Goal: Task Accomplishment & Management: Manage account settings

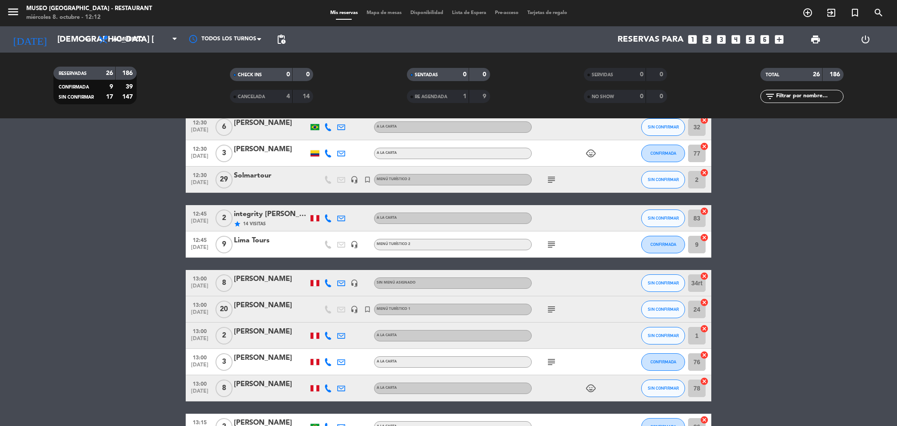
scroll to position [87, 0]
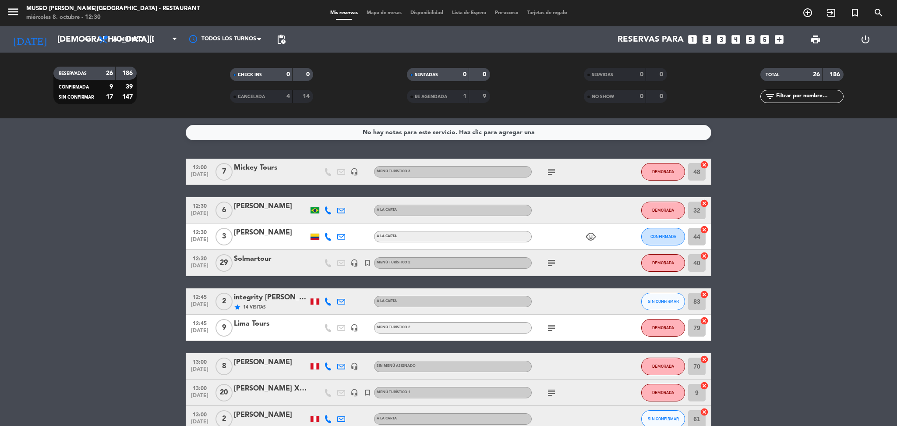
click at [255, 170] on div "Mickey Tours" at bounding box center [271, 167] width 74 height 11
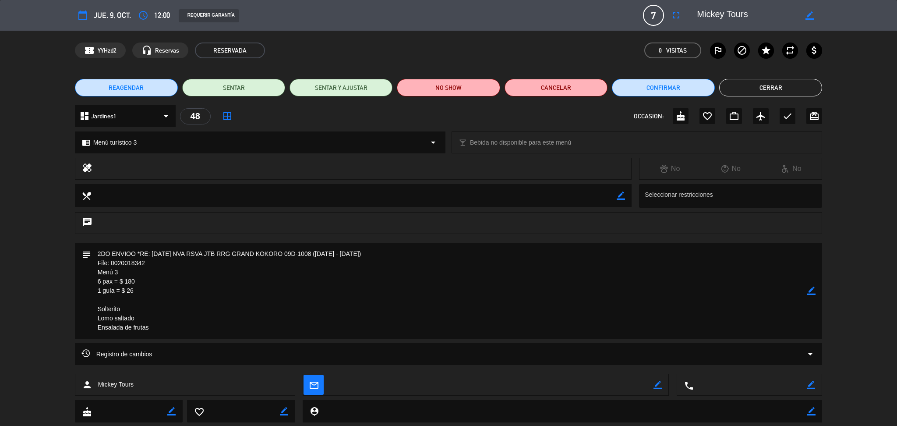
drag, startPoint x: 755, startPoint y: 14, endPoint x: 686, endPoint y: 12, distance: 68.8
click at [687, 12] on editable-input "border_color" at bounding box center [755, 15] width 136 height 16
click at [733, 91] on button "Cerrar" at bounding box center [770, 88] width 103 height 18
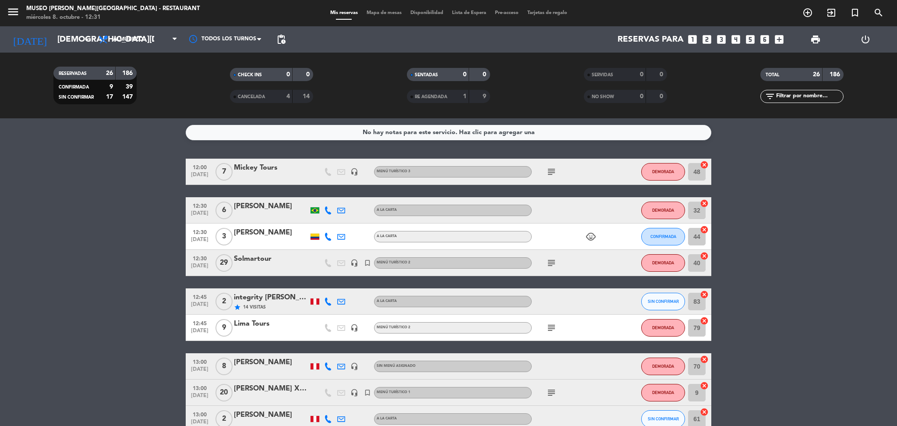
click at [257, 259] on div "Solmartour" at bounding box center [271, 258] width 74 height 11
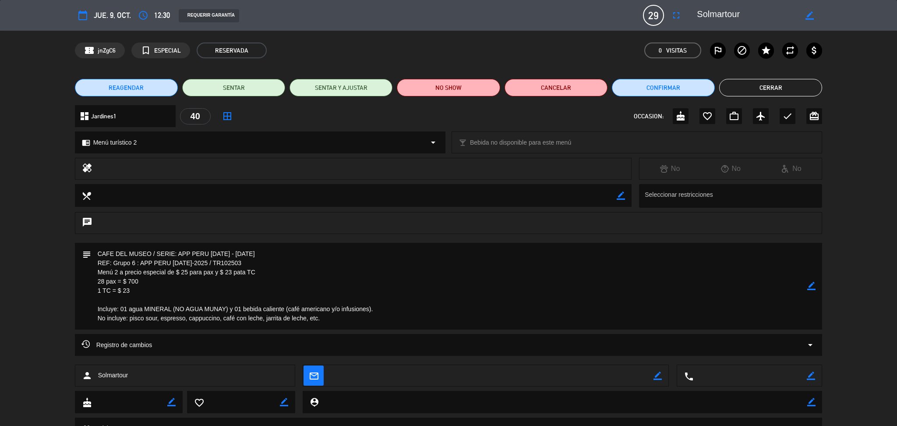
click at [761, 23] on div "calendar_today jue. 9, oct. access_time 12:30 REQUERIR GARANTÍA 29 Solmartour f…" at bounding box center [449, 15] width 748 height 21
click at [735, 13] on textarea at bounding box center [747, 15] width 100 height 16
drag, startPoint x: 745, startPoint y: 14, endPoint x: 700, endPoint y: 14, distance: 45.6
click at [700, 14] on textarea at bounding box center [747, 15] width 100 height 16
click at [749, 11] on textarea at bounding box center [747, 15] width 100 height 16
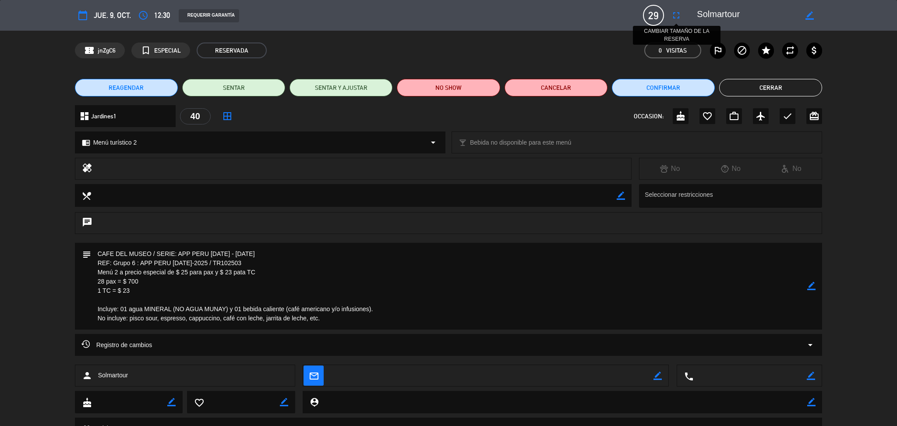
drag, startPoint x: 742, startPoint y: 15, endPoint x: 679, endPoint y: 18, distance: 63.6
click at [679, 18] on div "calendar_today jue. 9, oct. access_time 12:30 REQUERIR GARANTÍA 29 Solmartour f…" at bounding box center [449, 15] width 748 height 21
click at [181, 282] on textarea at bounding box center [449, 286] width 717 height 87
click at [734, 80] on button "Cerrar" at bounding box center [770, 88] width 103 height 18
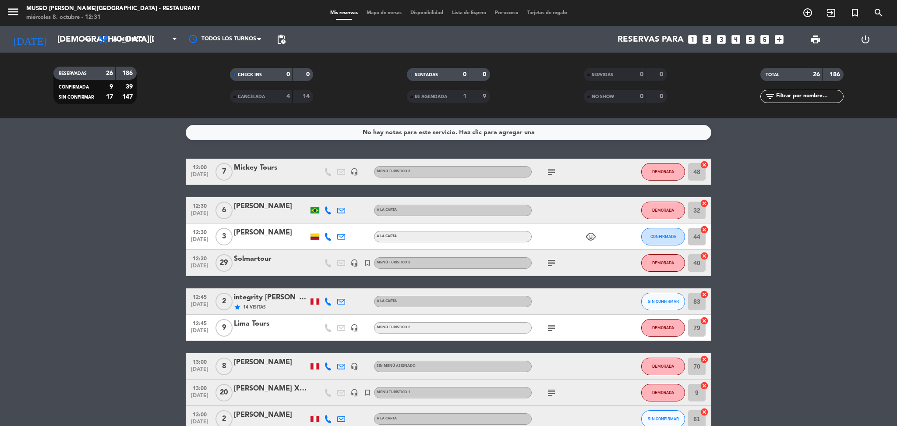
click at [551, 261] on icon "subject" at bounding box center [551, 263] width 11 height 11
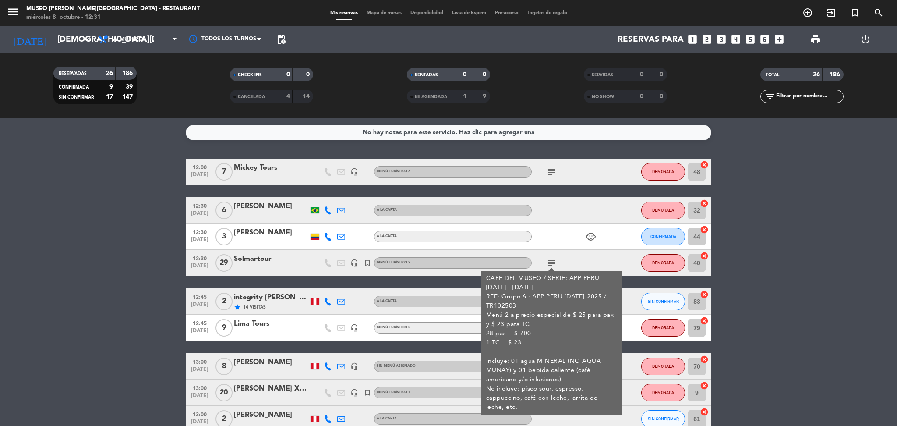
click at [263, 300] on div "integrity [PERSON_NAME] del [PERSON_NAME]" at bounding box center [271, 297] width 74 height 11
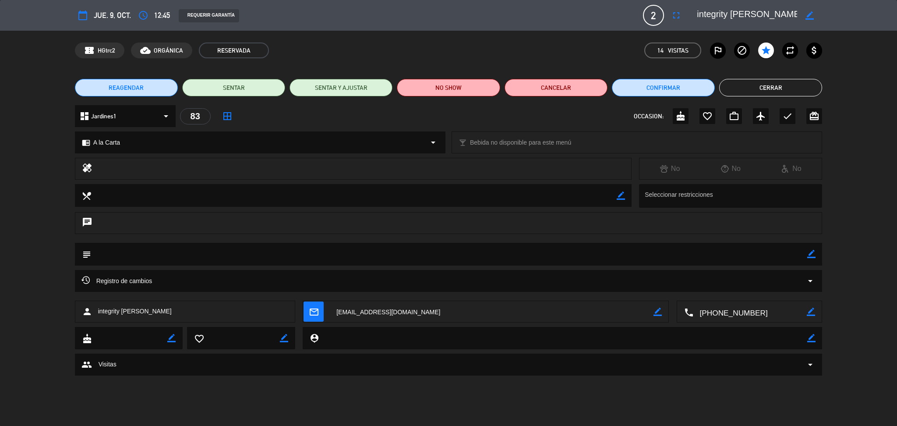
click at [780, 13] on textarea at bounding box center [747, 15] width 100 height 16
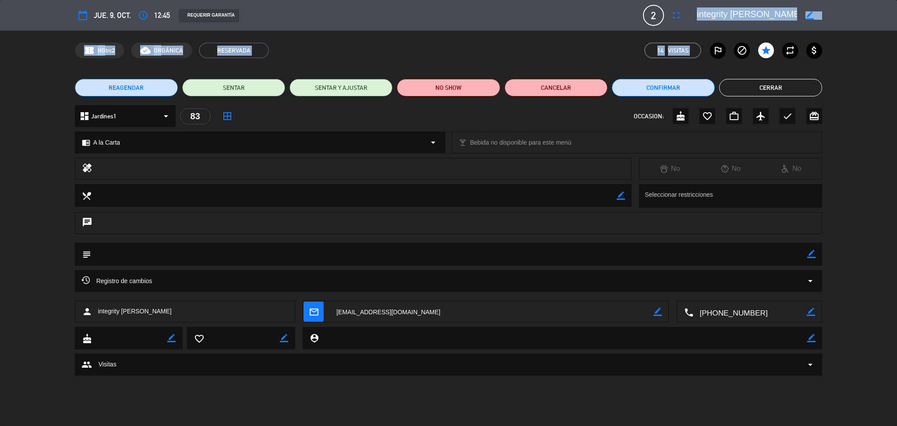
drag, startPoint x: 696, startPoint y: 14, endPoint x: 872, endPoint y: 37, distance: 177.7
click at [872, 37] on div "calendar_today jue. 9, oct. access_time 12:45 REQUERIR GARANTÍA 2 integrity Mar…" at bounding box center [448, 213] width 897 height 426
click at [707, 15] on textarea at bounding box center [747, 15] width 100 height 16
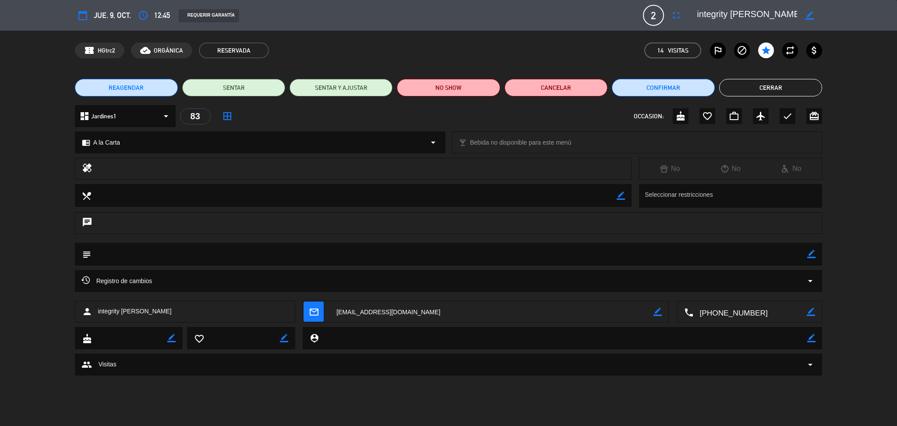
scroll to position [0, 0]
drag, startPoint x: 698, startPoint y: 14, endPoint x: 817, endPoint y: 21, distance: 119.4
click at [817, 21] on div "border_color" at bounding box center [756, 15] width 131 height 16
click at [743, 88] on button "Cerrar" at bounding box center [770, 88] width 103 height 18
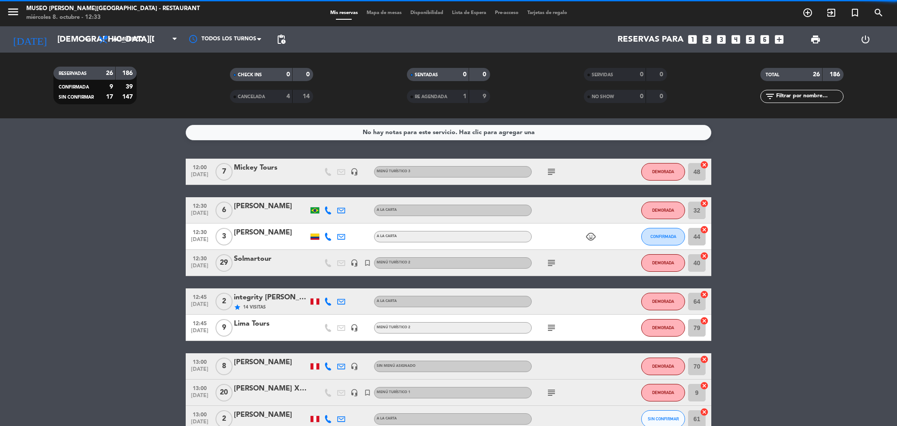
click at [549, 260] on icon "subject" at bounding box center [551, 263] width 11 height 11
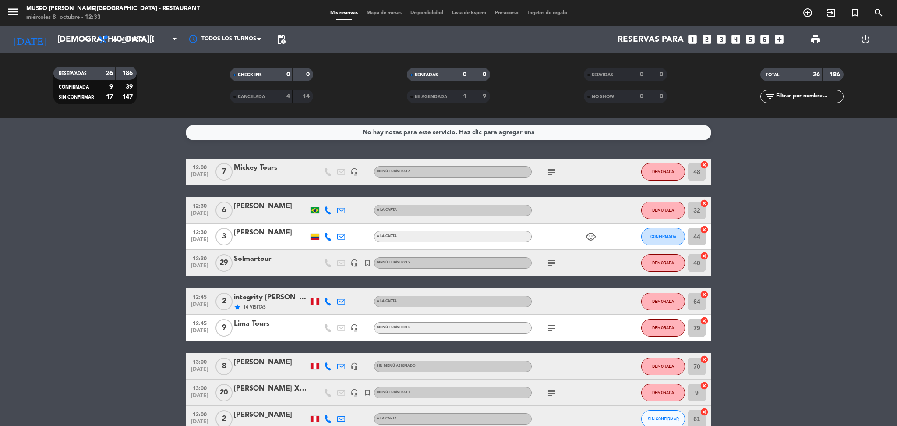
click at [263, 323] on div "Lima Tours" at bounding box center [271, 323] width 74 height 11
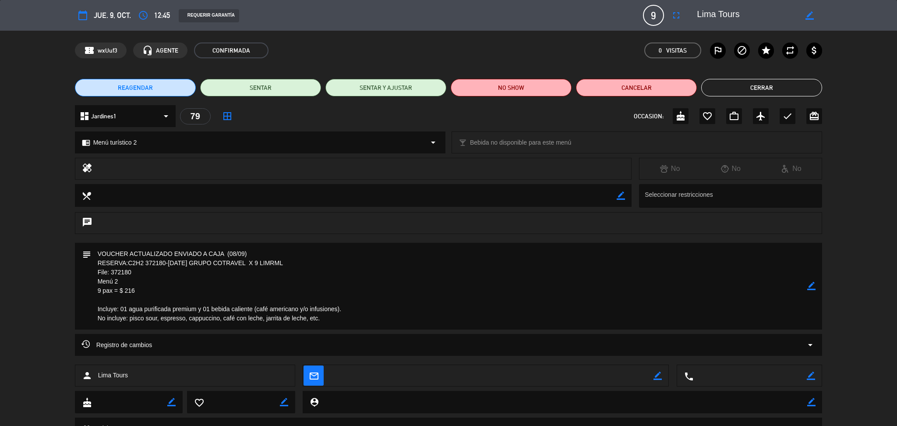
click at [783, 18] on textarea at bounding box center [747, 15] width 100 height 16
drag, startPoint x: 747, startPoint y: 20, endPoint x: 688, endPoint y: 13, distance: 59.5
click at [688, 13] on editable-input "border_color" at bounding box center [755, 15] width 136 height 16
click at [720, 85] on button "Cerrar" at bounding box center [761, 88] width 121 height 18
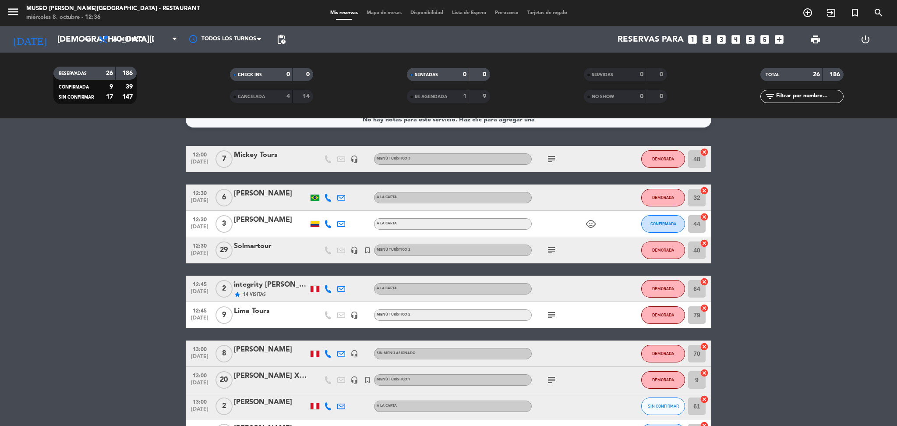
scroll to position [41, 0]
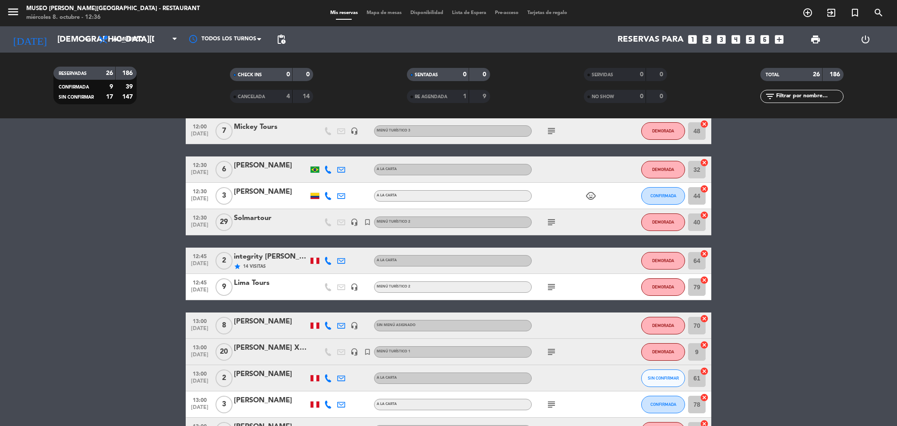
click at [269, 350] on div "[PERSON_NAME]" at bounding box center [271, 347] width 74 height 11
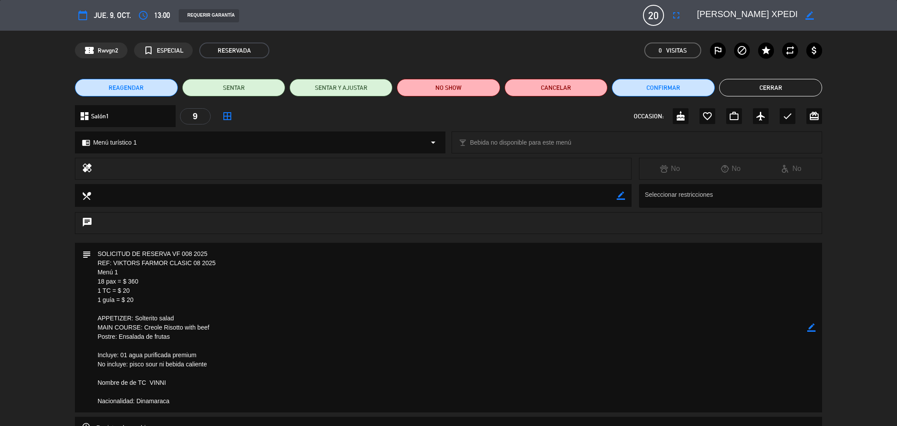
drag, startPoint x: 774, startPoint y: 14, endPoint x: 692, endPoint y: 14, distance: 81.5
click at [692, 14] on div "border_color" at bounding box center [756, 15] width 131 height 16
click at [783, 88] on button "Cerrar" at bounding box center [770, 88] width 103 height 18
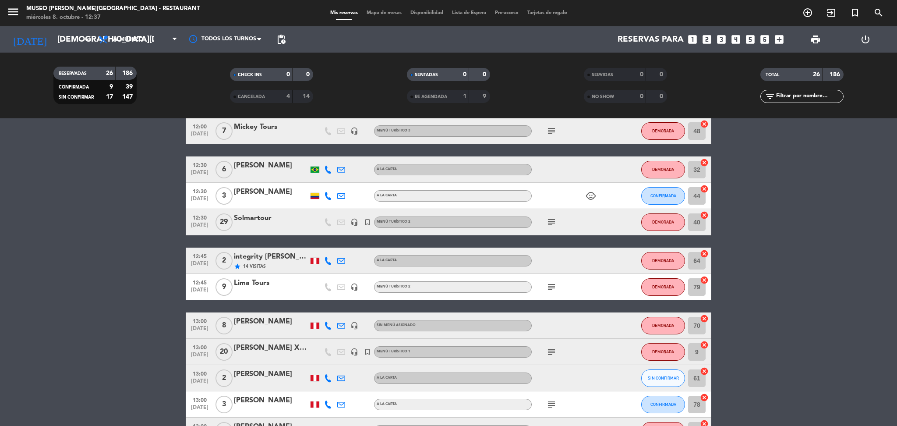
click at [547, 347] on icon "subject" at bounding box center [551, 352] width 11 height 11
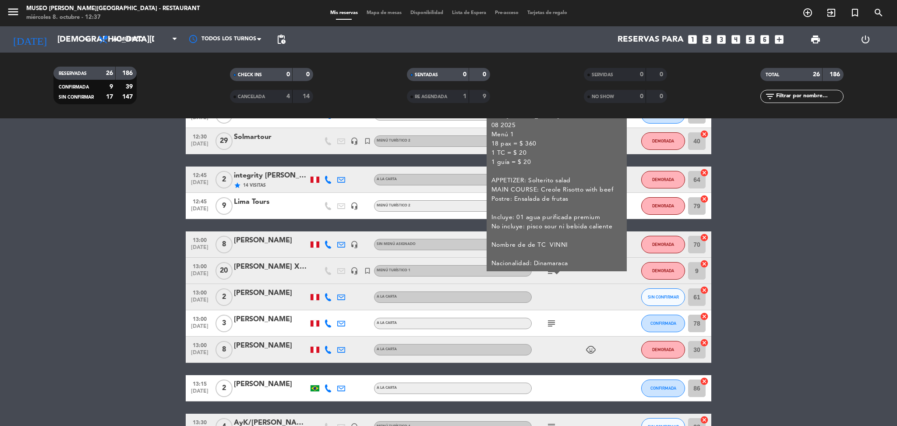
scroll to position [123, 0]
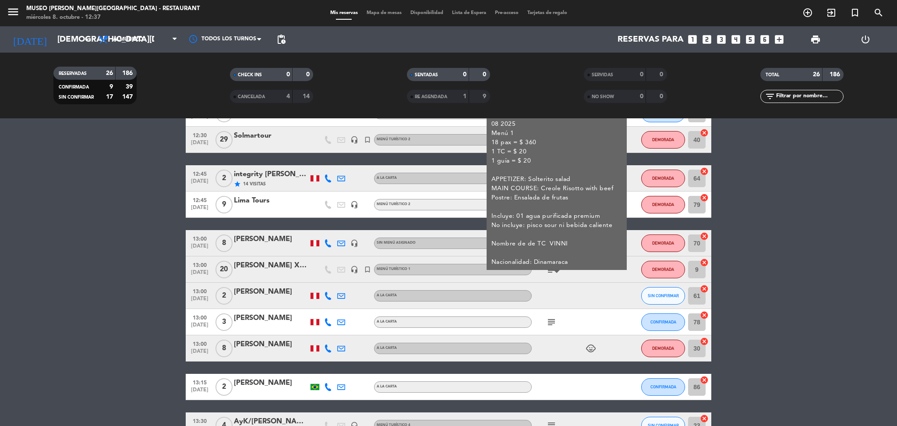
click at [552, 317] on icon "subject" at bounding box center [551, 322] width 11 height 11
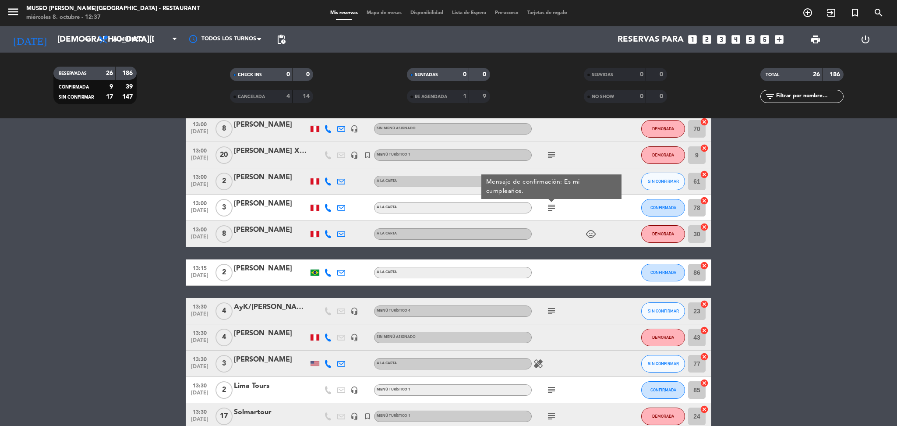
scroll to position [247, 0]
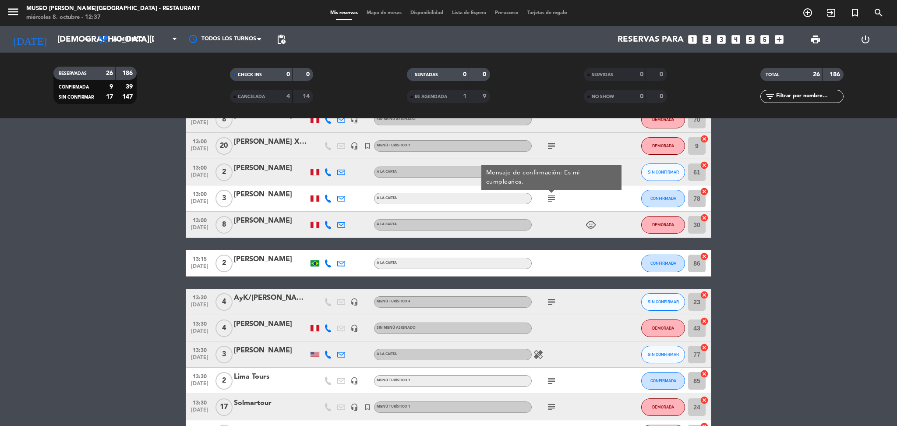
click at [551, 301] on icon "subject" at bounding box center [551, 302] width 11 height 11
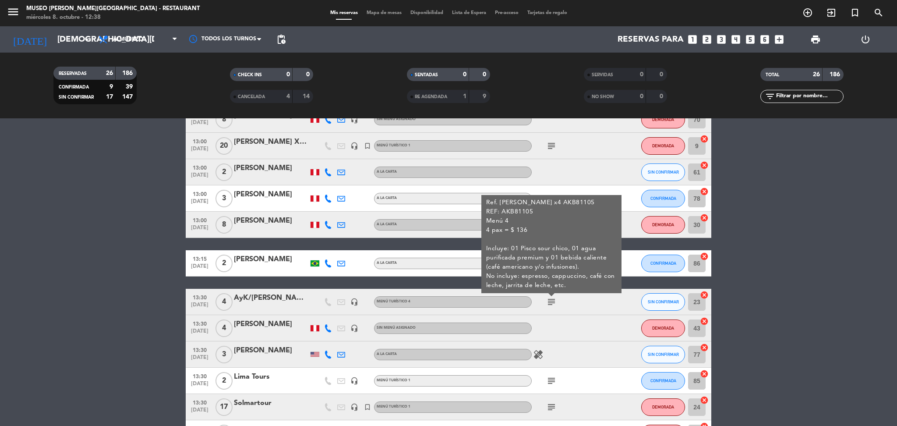
scroll to position [280, 0]
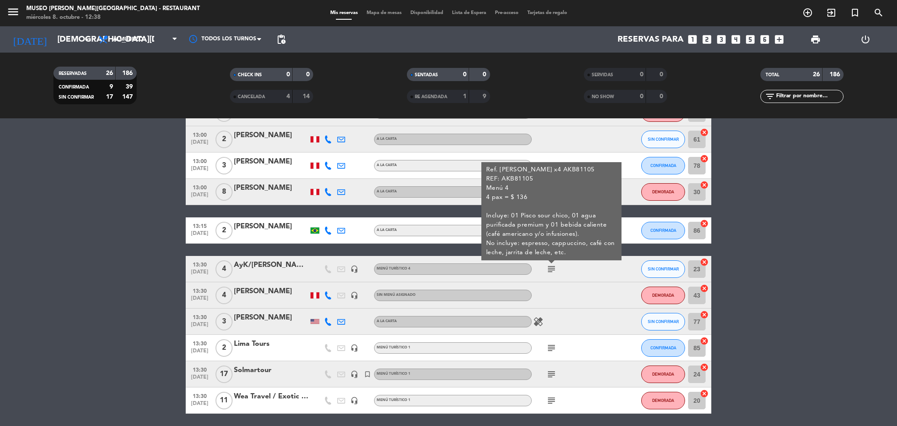
click at [551, 346] on icon "subject" at bounding box center [551, 348] width 11 height 11
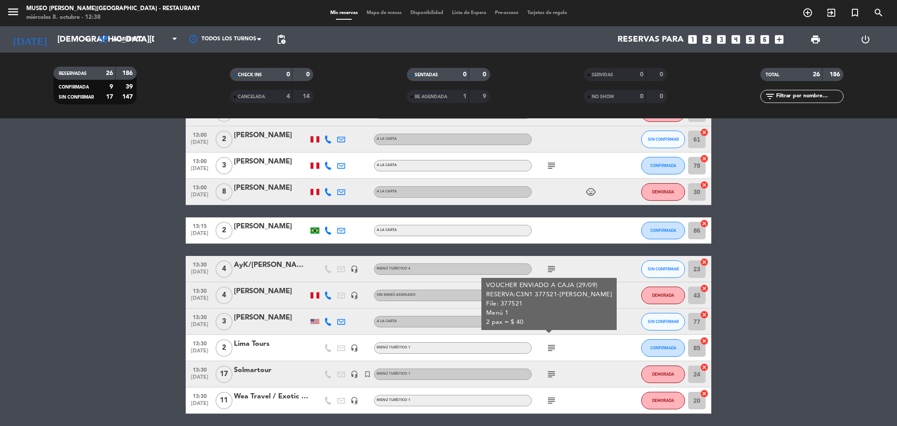
click at [248, 349] on div "Lima Tours" at bounding box center [271, 343] width 74 height 11
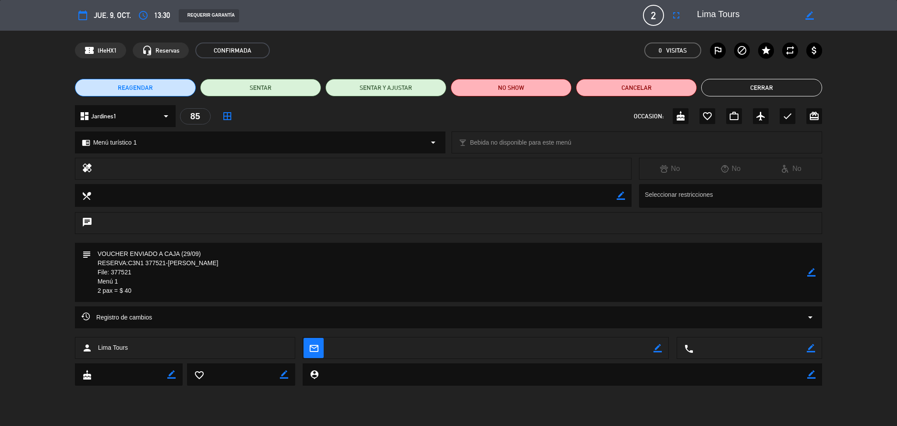
click at [747, 79] on button "Cerrar" at bounding box center [761, 88] width 121 height 18
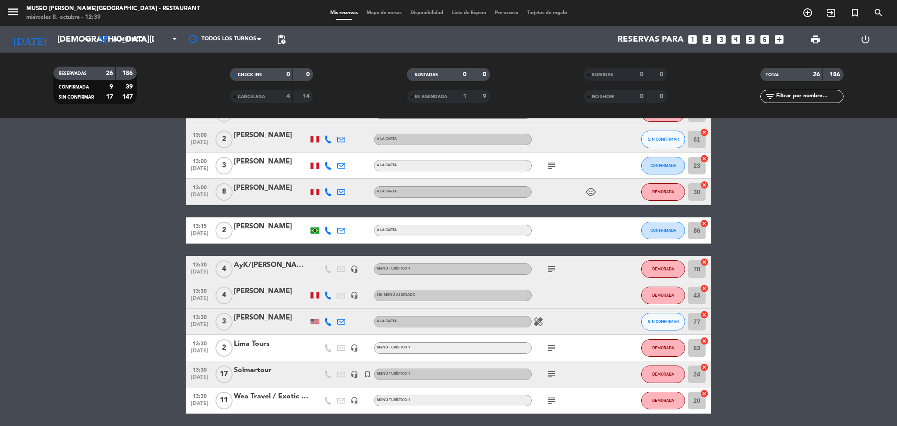
click at [548, 376] on icon "subject" at bounding box center [551, 374] width 11 height 11
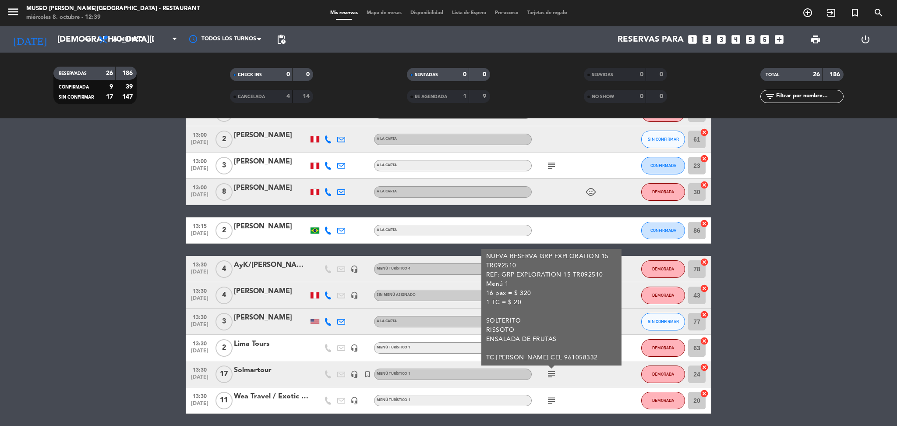
click at [254, 374] on div "Solmartour" at bounding box center [271, 370] width 74 height 11
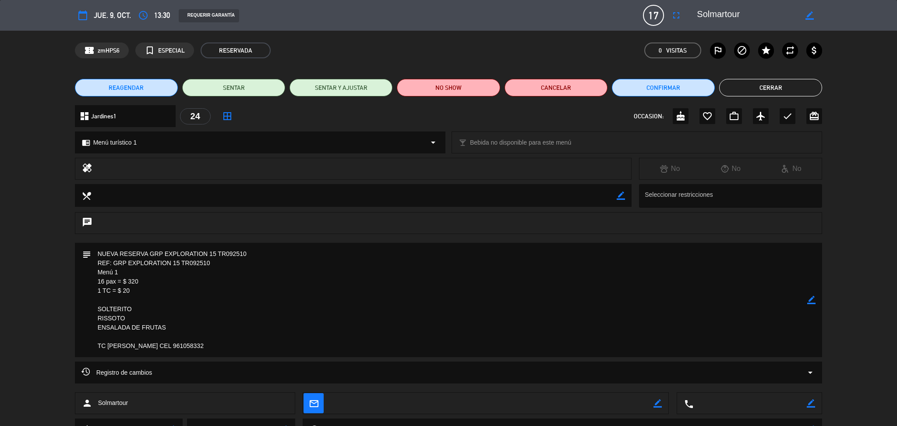
drag, startPoint x: 745, startPoint y: 16, endPoint x: 694, endPoint y: 17, distance: 51.3
click at [694, 17] on div "border_color" at bounding box center [756, 15] width 131 height 16
click at [783, 89] on button "Cerrar" at bounding box center [770, 88] width 103 height 18
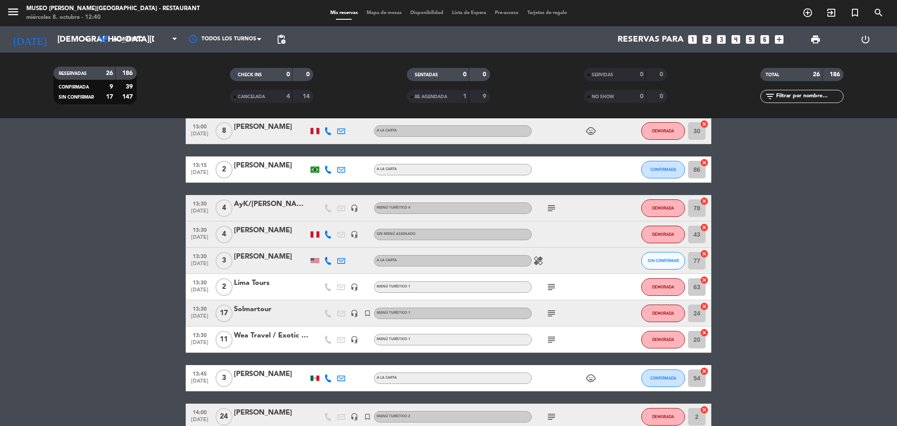
scroll to position [341, 0]
click at [551, 338] on icon "subject" at bounding box center [551, 339] width 11 height 11
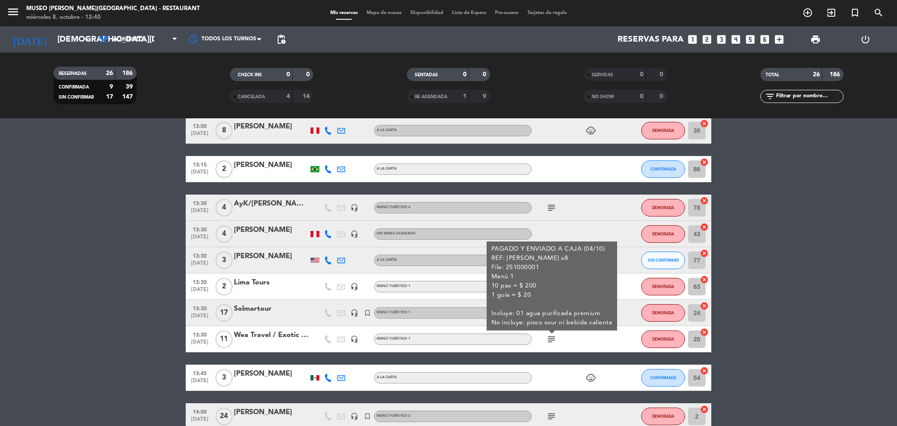
click at [265, 343] on div at bounding box center [271, 344] width 74 height 7
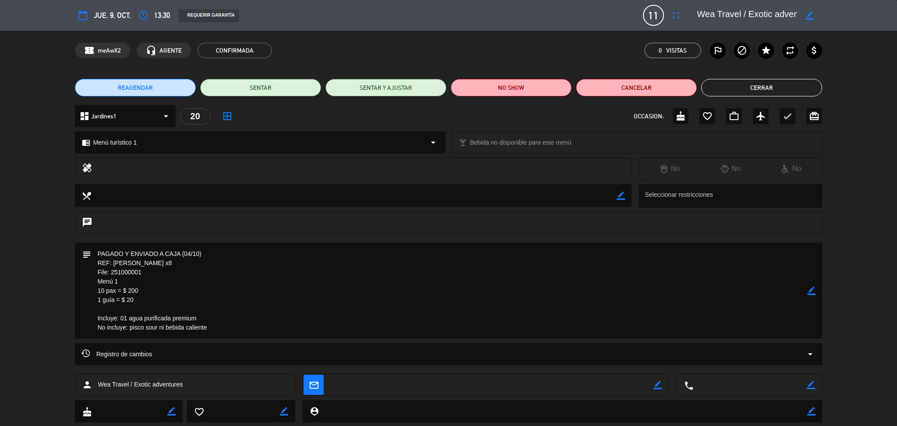
click at [770, 11] on textarea at bounding box center [747, 15] width 100 height 16
drag, startPoint x: 696, startPoint y: 11, endPoint x: 738, endPoint y: 18, distance: 42.7
click at [738, 18] on div "border_color" at bounding box center [756, 15] width 131 height 16
drag, startPoint x: 700, startPoint y: 10, endPoint x: 849, endPoint y: 27, distance: 149.9
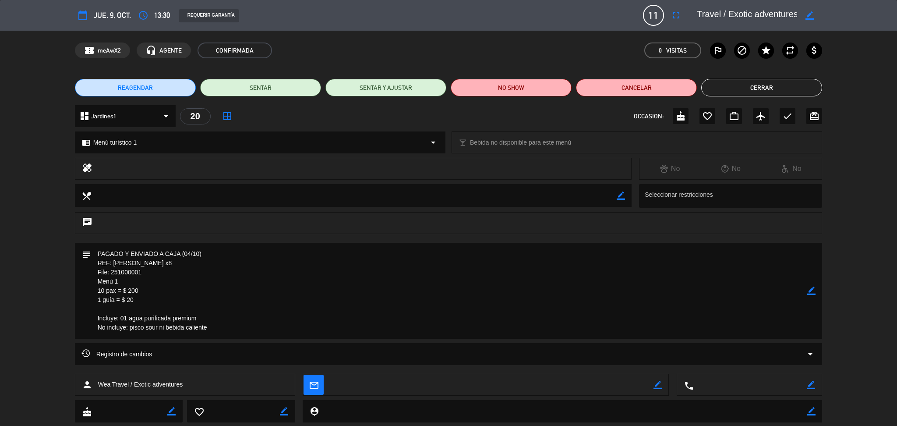
click at [849, 27] on div "calendar_today jue. 9, oct. access_time 13:30 REQUERIR GARANTÍA 11 Wea Travel /…" at bounding box center [448, 15] width 897 height 31
drag, startPoint x: 774, startPoint y: 84, endPoint x: 753, endPoint y: 97, distance: 24.8
click at [774, 84] on button "Cerrar" at bounding box center [761, 88] width 121 height 18
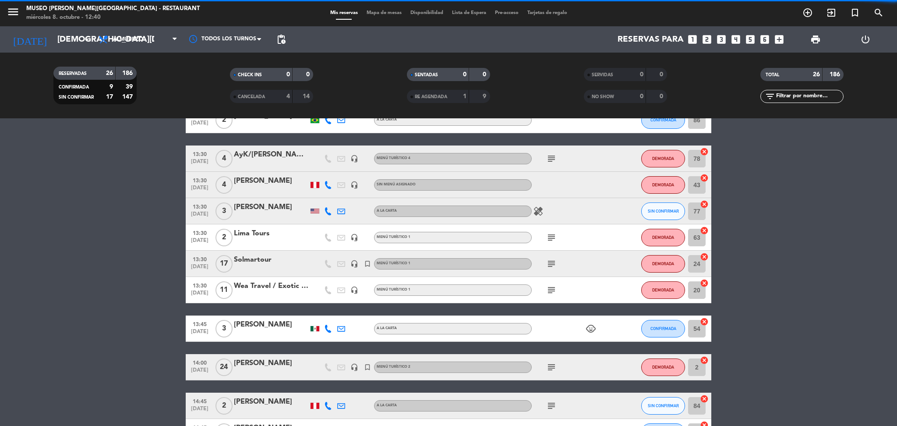
scroll to position [390, 0]
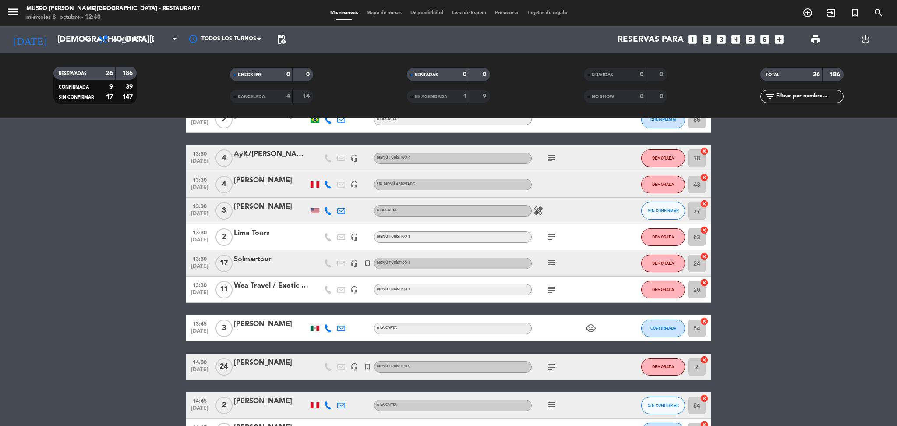
click at [553, 369] on icon "subject" at bounding box center [551, 366] width 11 height 11
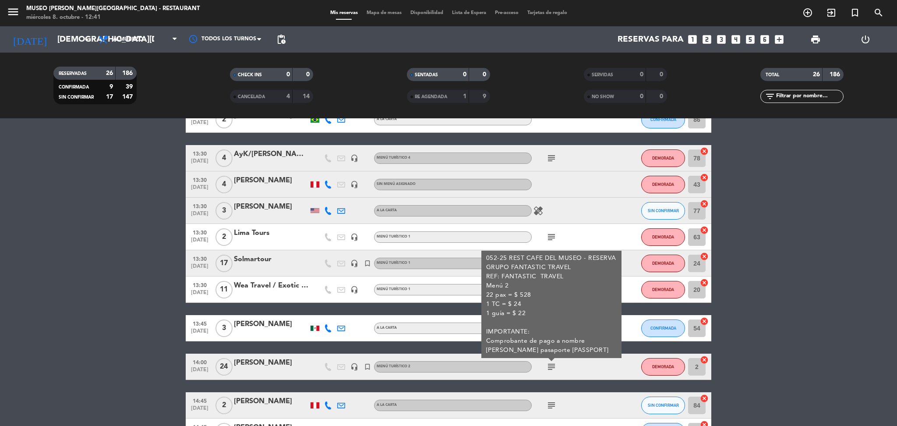
click at [270, 373] on div at bounding box center [271, 372] width 74 height 7
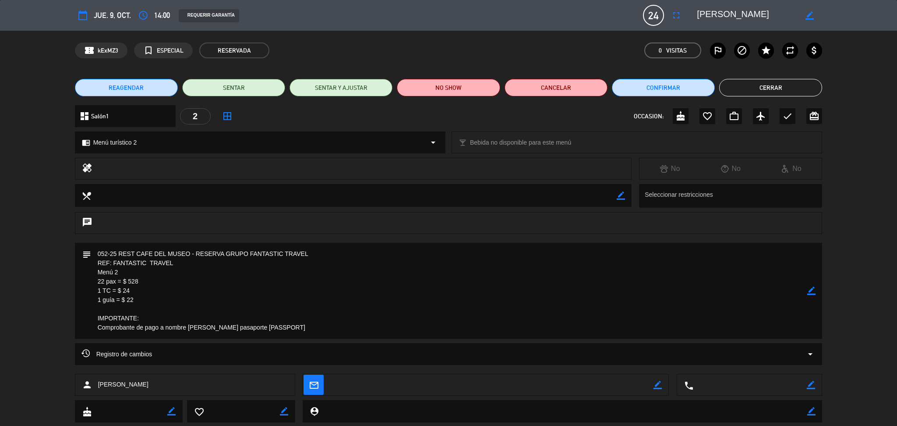
click at [846, 76] on div "REAGENDAR SENTAR SENTAR Y AJUSTAR NO SHOW Cancelar Confirmar Cerrar" at bounding box center [448, 87] width 897 height 35
drag, startPoint x: 774, startPoint y: 15, endPoint x: 698, endPoint y: 15, distance: 76.7
click at [698, 15] on textarea at bounding box center [747, 15] width 100 height 16
click at [735, 90] on button "Cerrar" at bounding box center [770, 88] width 103 height 18
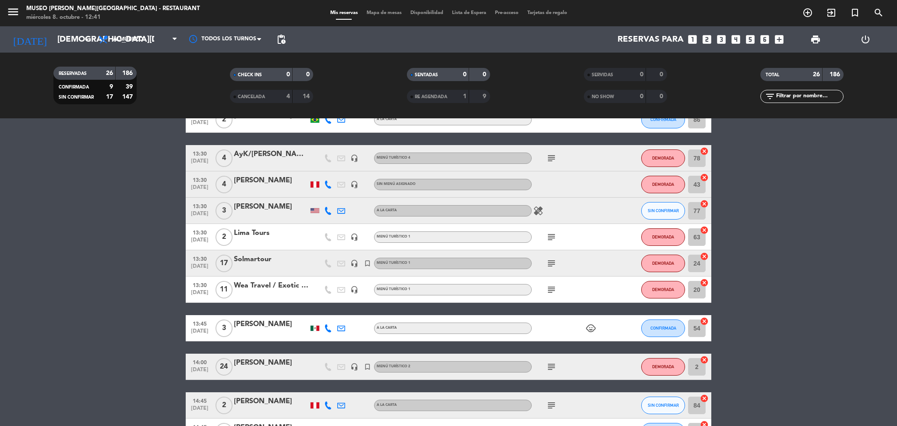
click at [157, 294] on bookings-row "12:00 oct. 9 7 Mickey Tours headset_mic Menú turístico 3 subject DEMORADA 48 ca…" at bounding box center [448, 171] width 897 height 806
click at [552, 367] on icon "subject" at bounding box center [551, 366] width 11 height 11
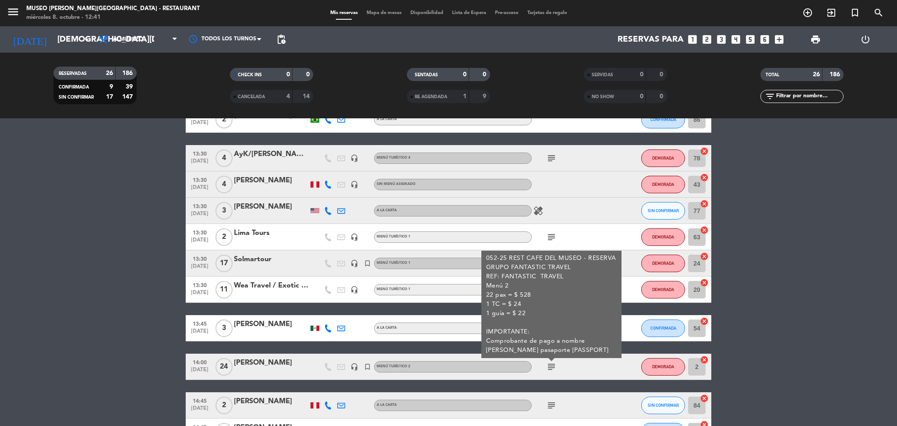
scroll to position [470, 0]
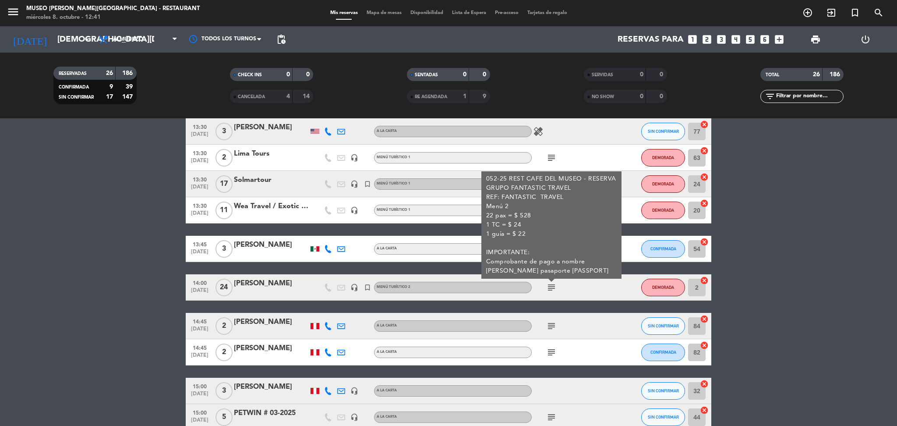
click at [554, 322] on icon "subject" at bounding box center [551, 326] width 11 height 11
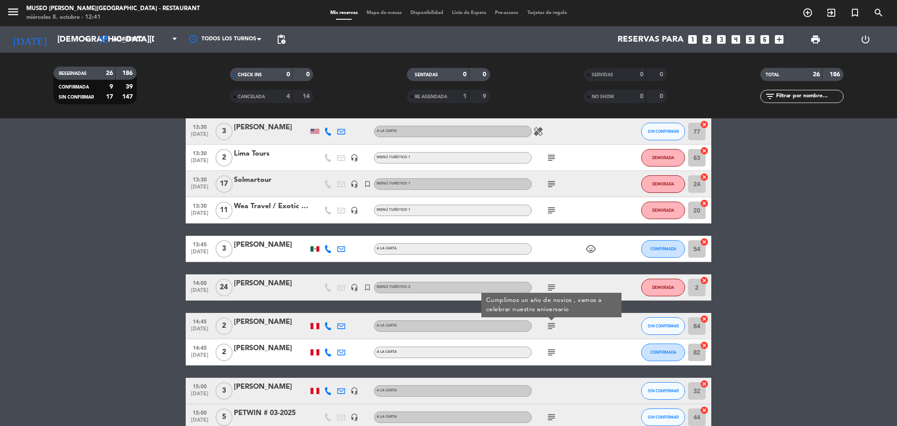
click at [552, 347] on icon "subject" at bounding box center [551, 352] width 11 height 11
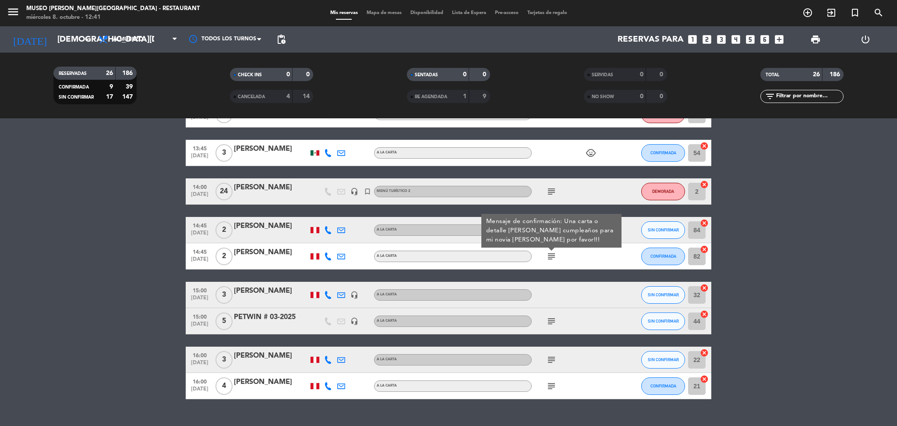
scroll to position [570, 0]
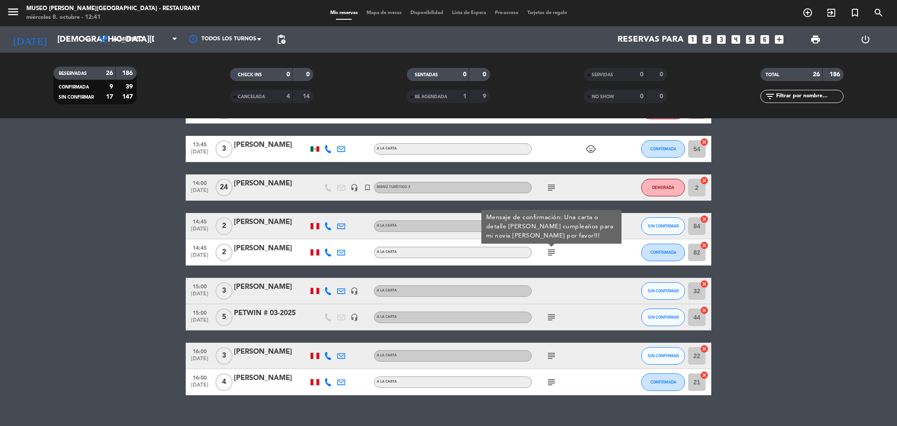
click at [552, 324] on div "subject" at bounding box center [571, 317] width 79 height 26
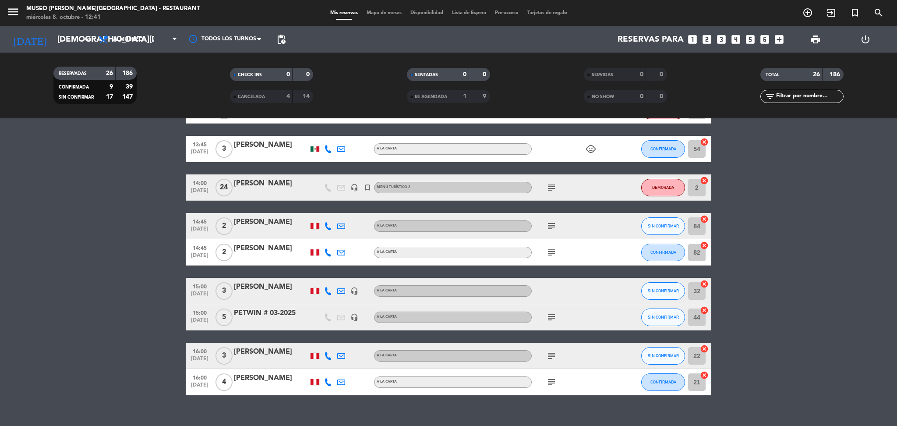
click at [551, 321] on icon "subject" at bounding box center [551, 317] width 11 height 11
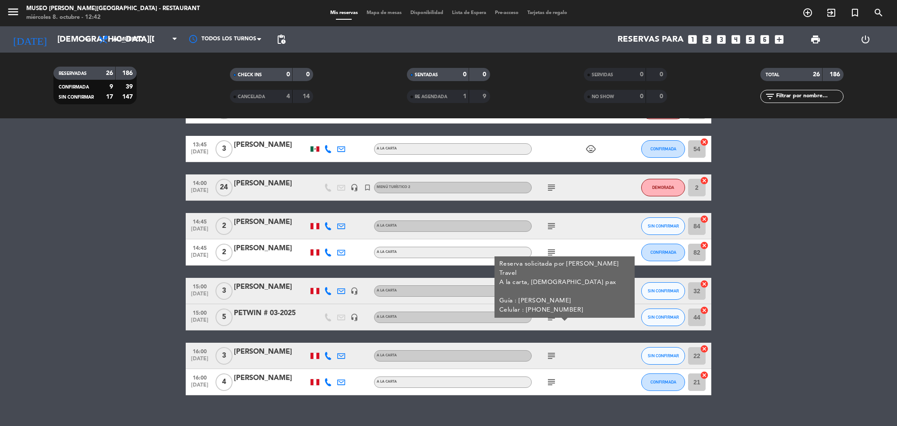
click at [285, 315] on div "PETWIN # 03-2025" at bounding box center [271, 313] width 74 height 11
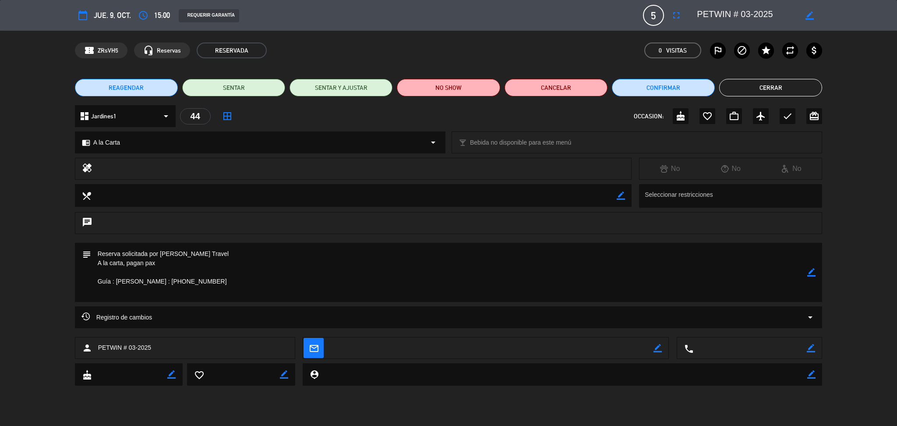
click at [844, 170] on div "healing No No No" at bounding box center [448, 171] width 897 height 26
drag, startPoint x: 716, startPoint y: 17, endPoint x: 694, endPoint y: 17, distance: 21.9
click at [694, 17] on div "border_color" at bounding box center [756, 15] width 131 height 16
click at [781, 81] on button "Cerrar" at bounding box center [770, 88] width 103 height 18
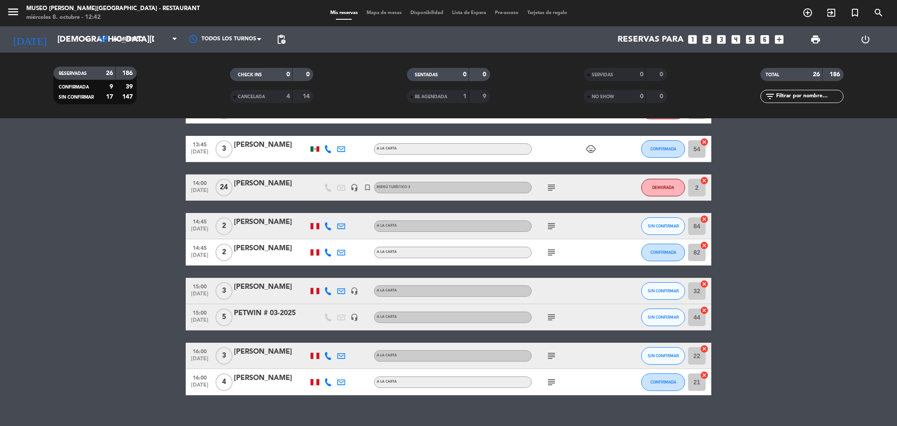
click at [552, 359] on icon "subject" at bounding box center [551, 356] width 11 height 11
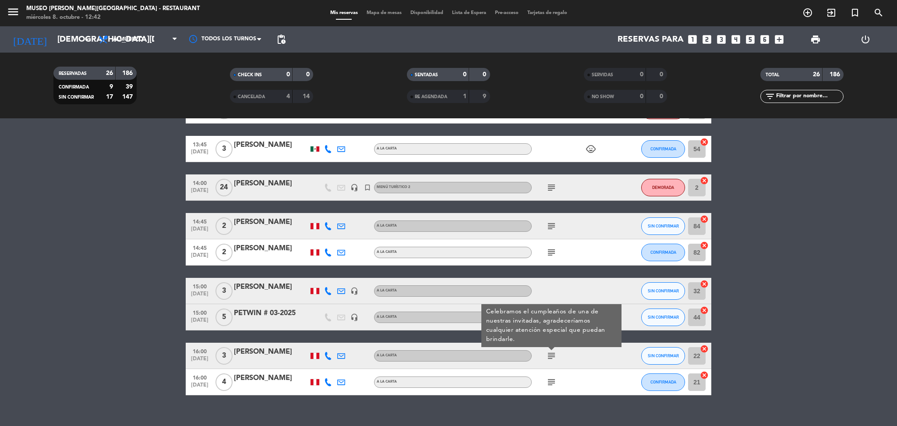
scroll to position [582, 0]
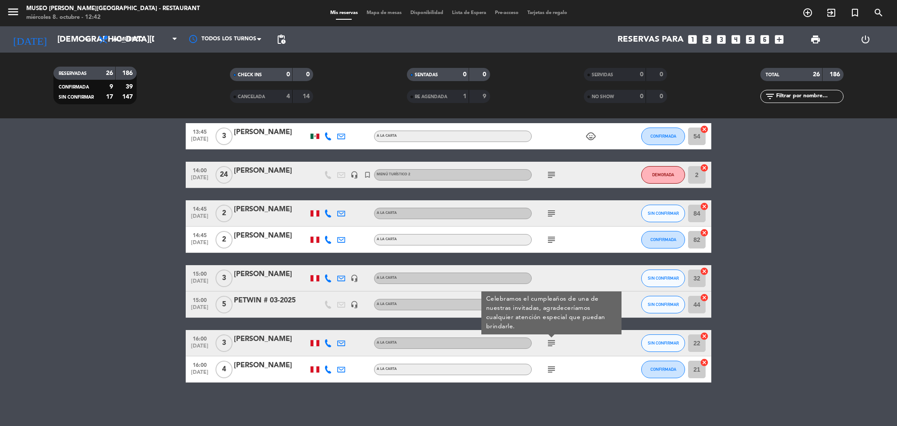
click at [551, 376] on div "subject" at bounding box center [571, 369] width 79 height 26
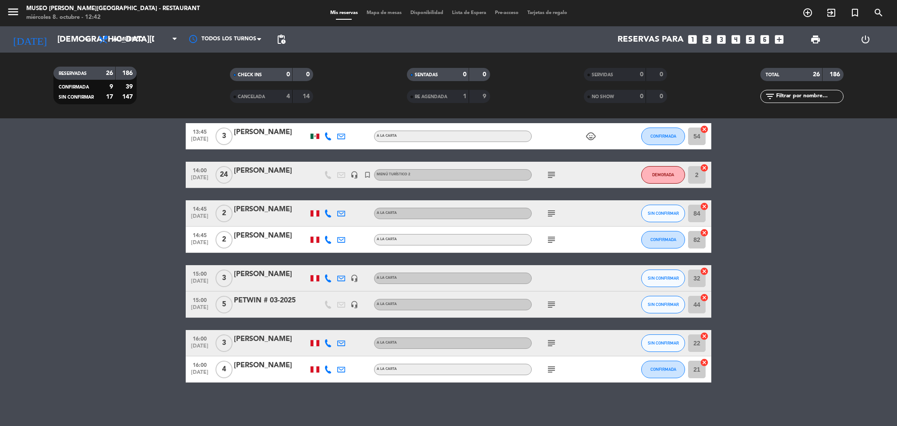
click at [551, 372] on icon "subject" at bounding box center [551, 369] width 11 height 11
